Goal: Find contact information: Find contact information

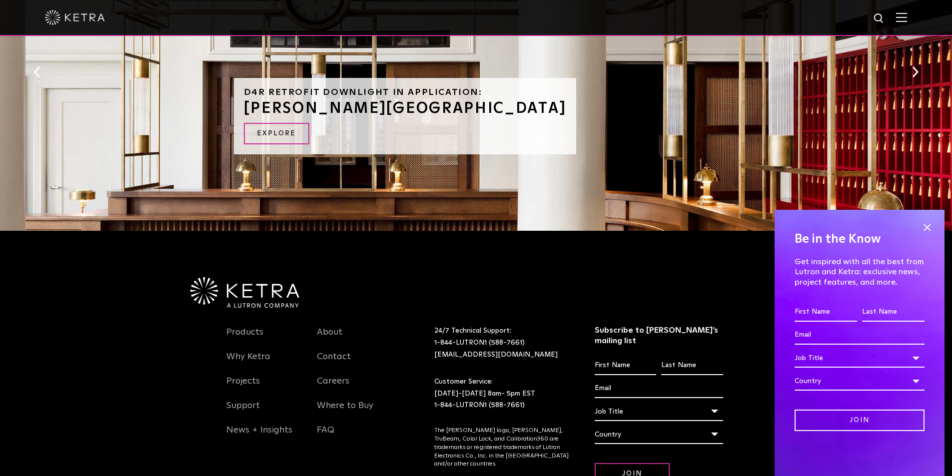
scroll to position [716, 0]
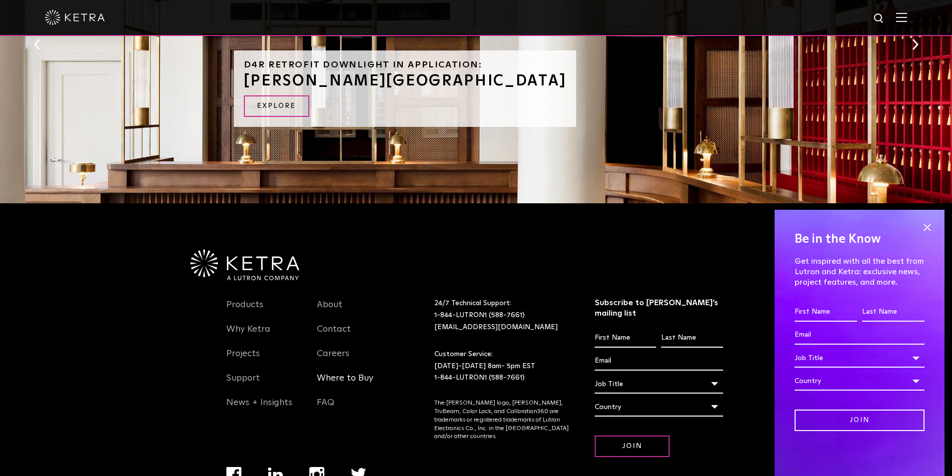
click at [360, 380] on link "Where to Buy" at bounding box center [345, 384] width 56 height 23
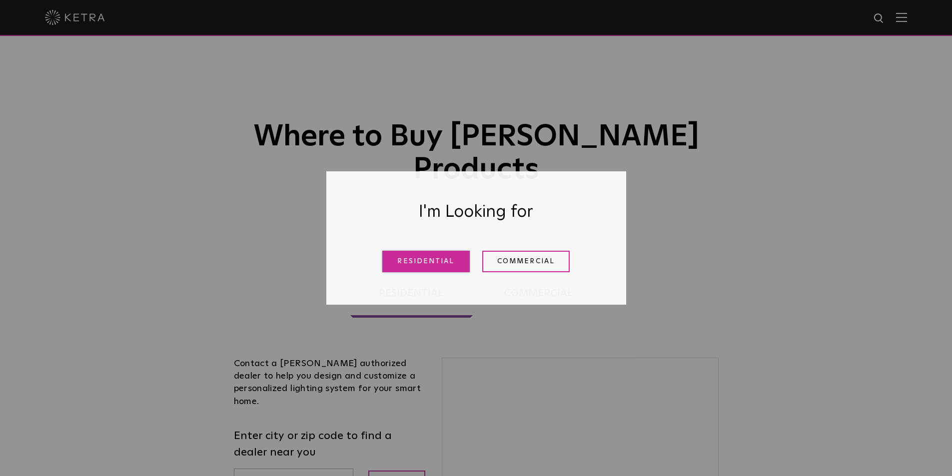
click at [452, 262] on link "Residential" at bounding box center [425, 261] width 87 height 21
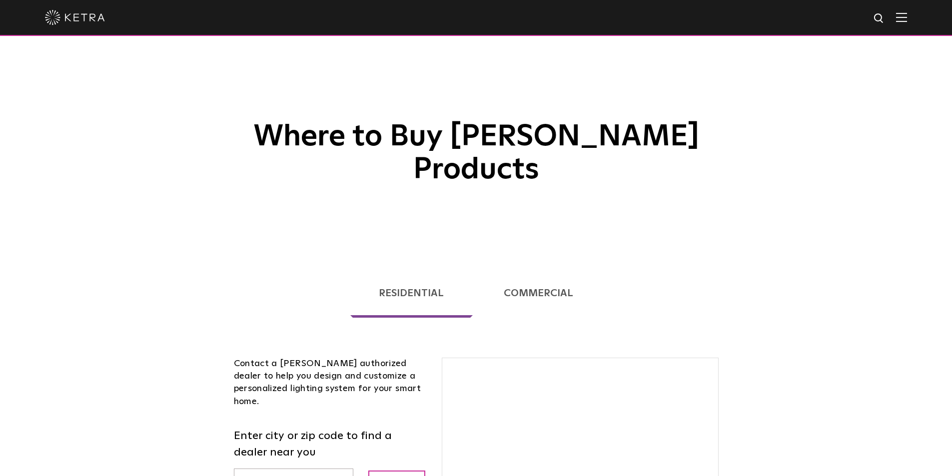
scroll to position [255, 0]
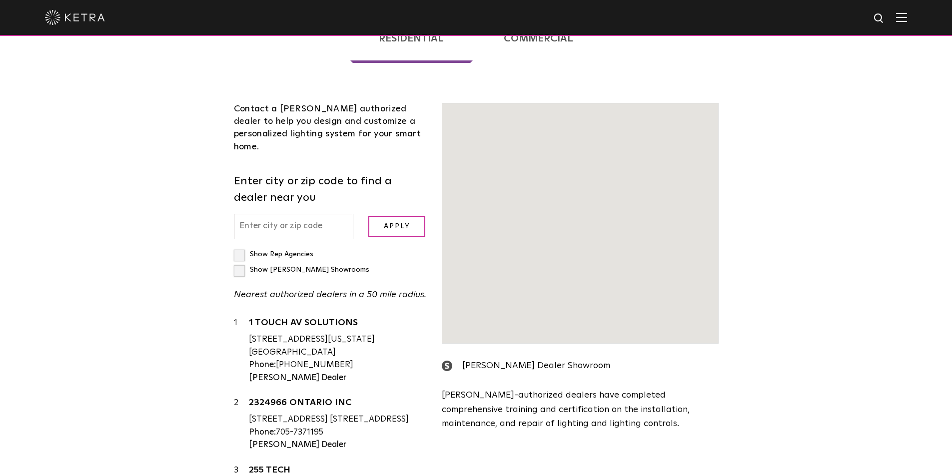
click at [294, 318] on link "1 TOUCH AV SOLUTIONS" at bounding box center [338, 324] width 178 height 12
click at [264, 214] on input "text" at bounding box center [294, 226] width 120 height 25
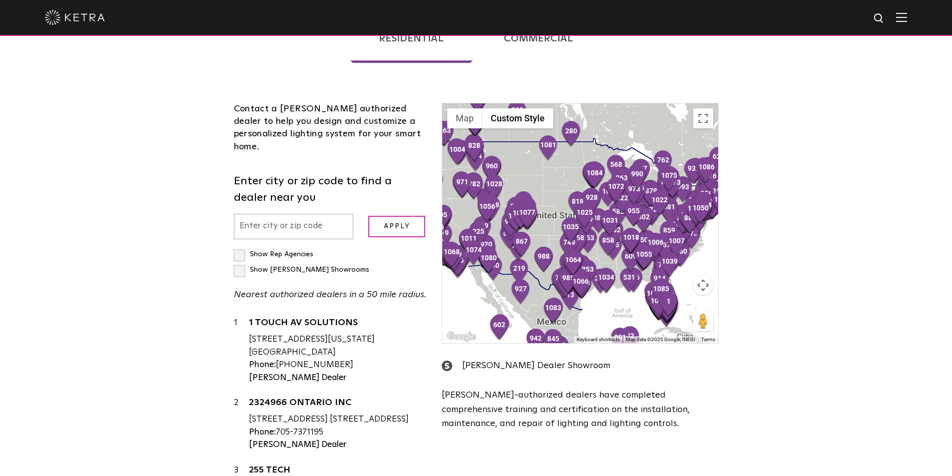
click at [276, 214] on input "text" at bounding box center [294, 226] width 120 height 25
type input "victoria"
click at [392, 216] on input "Apply" at bounding box center [396, 226] width 57 height 21
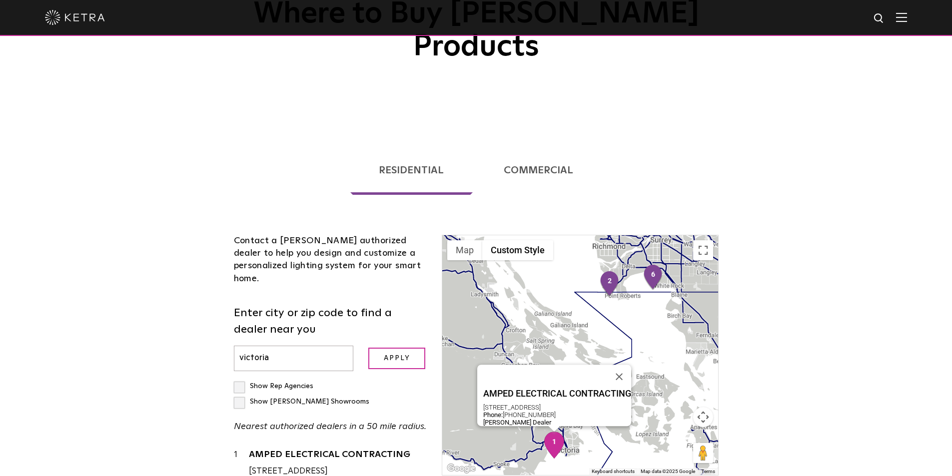
scroll to position [100, 0]
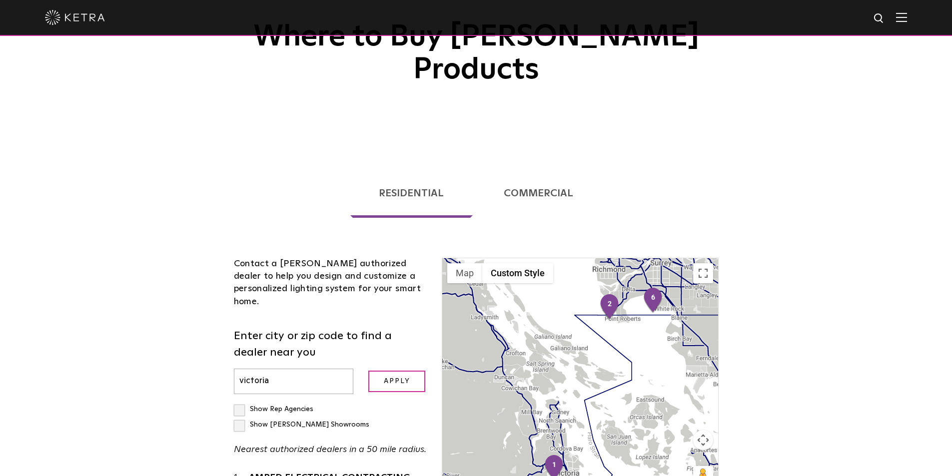
click at [532, 169] on link "Commercial" at bounding box center [538, 193] width 126 height 49
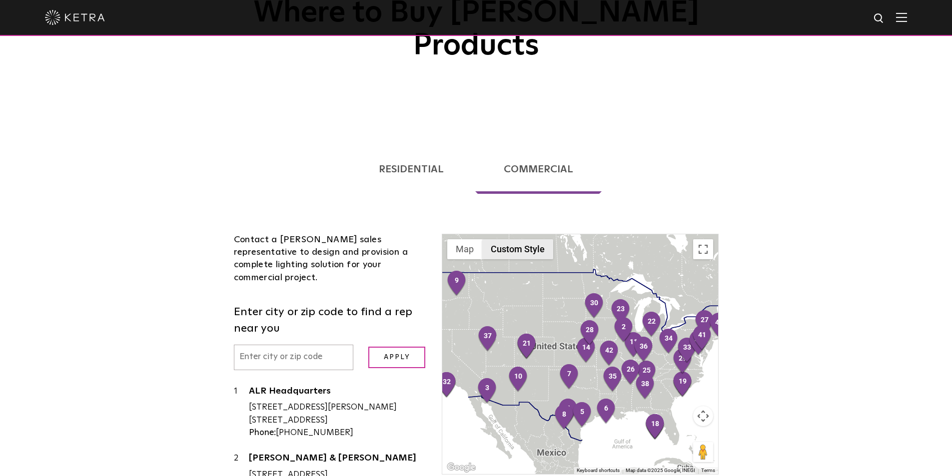
scroll to position [110, 0]
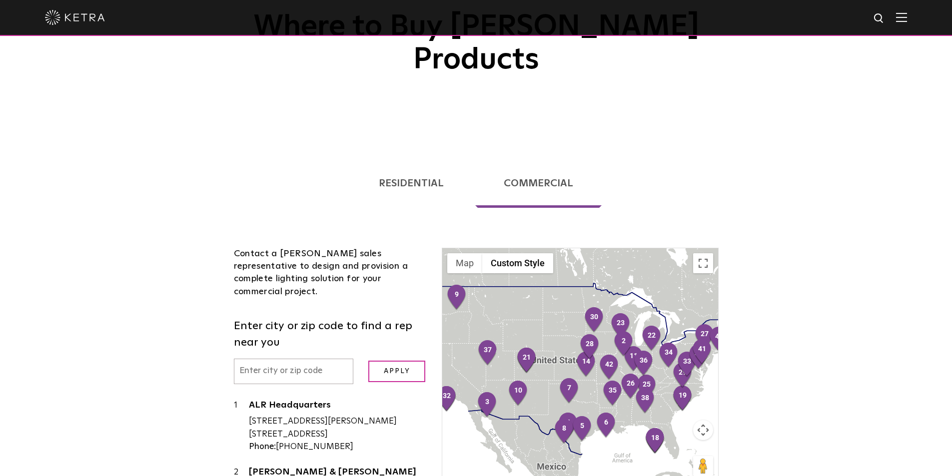
drag, startPoint x: 409, startPoint y: 149, endPoint x: 102, endPoint y: 270, distance: 329.3
click at [409, 159] on link "Residential" at bounding box center [411, 183] width 122 height 49
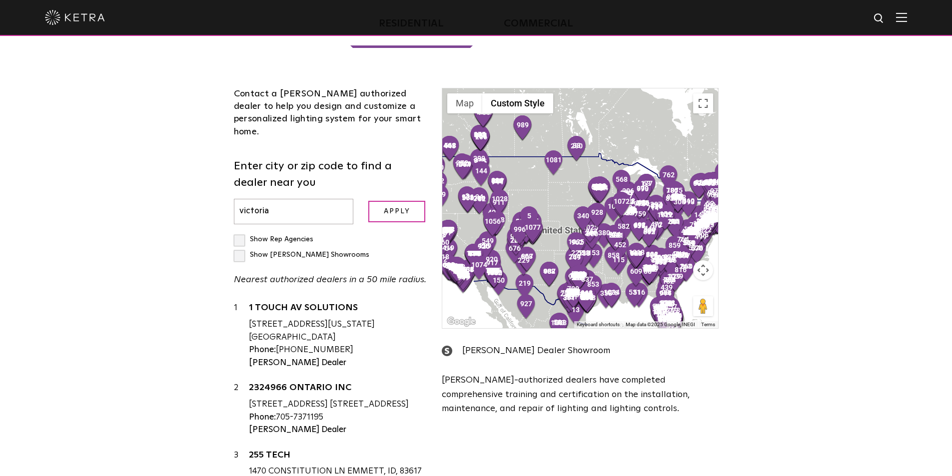
scroll to position [110, 0]
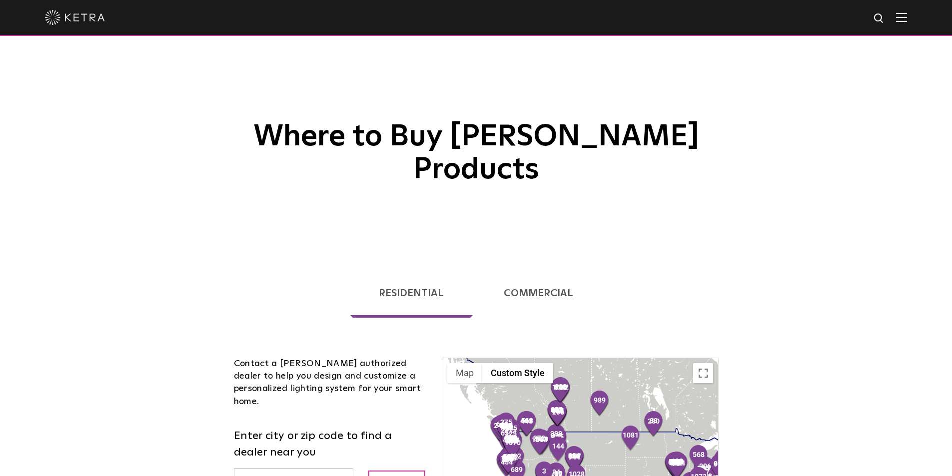
scroll to position [100, 0]
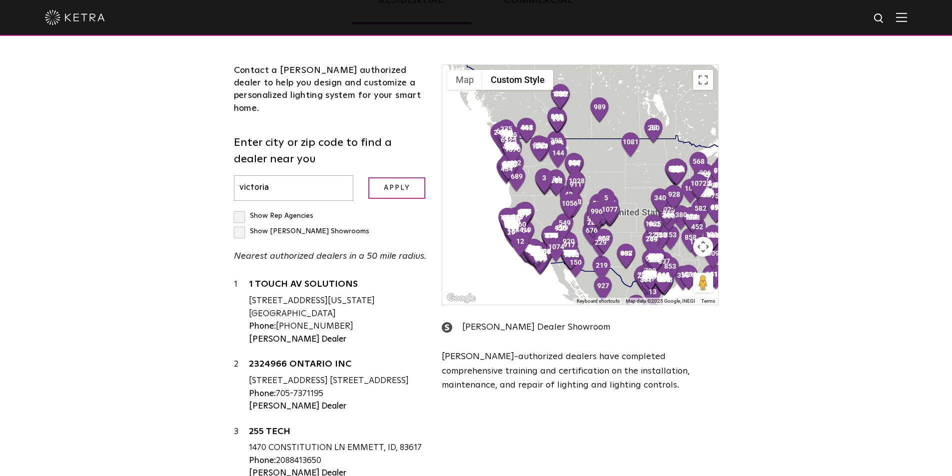
scroll to position [592, 0]
